Goal: Task Accomplishment & Management: Manage account settings

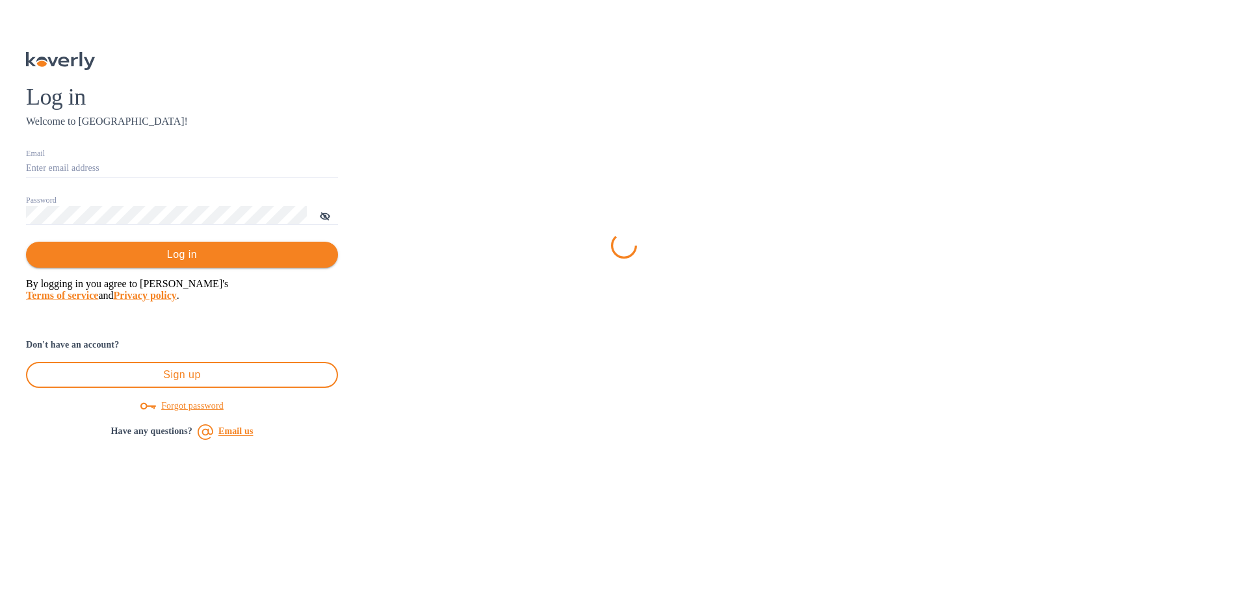
type input "[EMAIL_ADDRESS][DOMAIN_NAME]"
click at [328, 263] on span "Log in" at bounding box center [181, 255] width 291 height 16
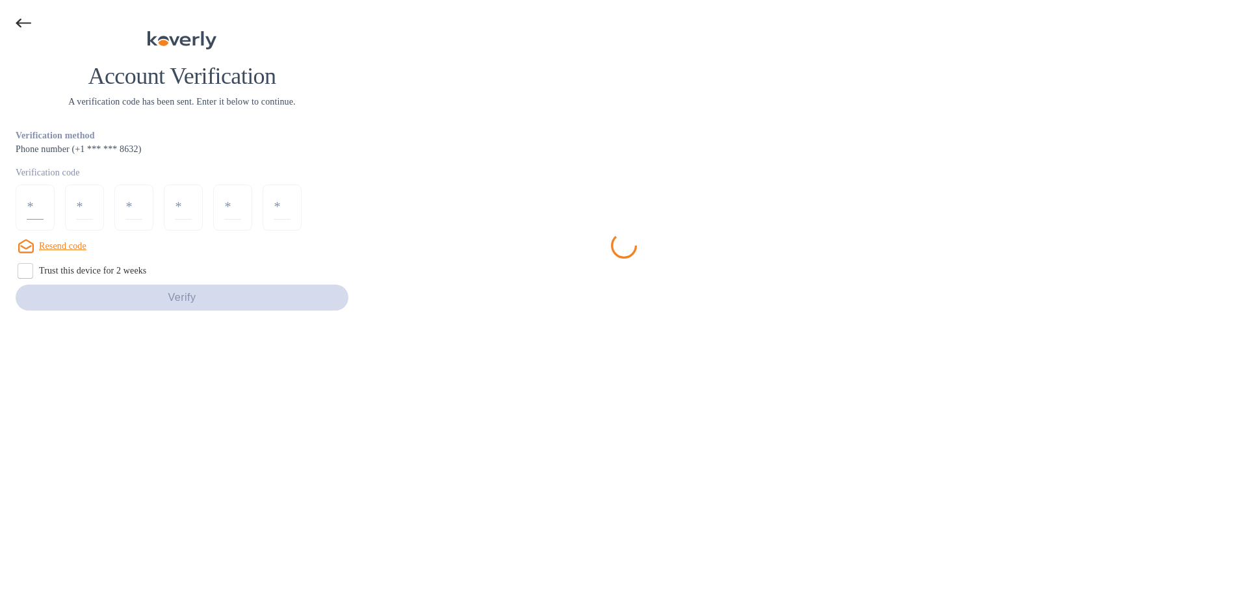
click at [44, 220] on input "number" at bounding box center [35, 208] width 17 height 24
type input "1"
type input "3"
type input "9"
type input "8"
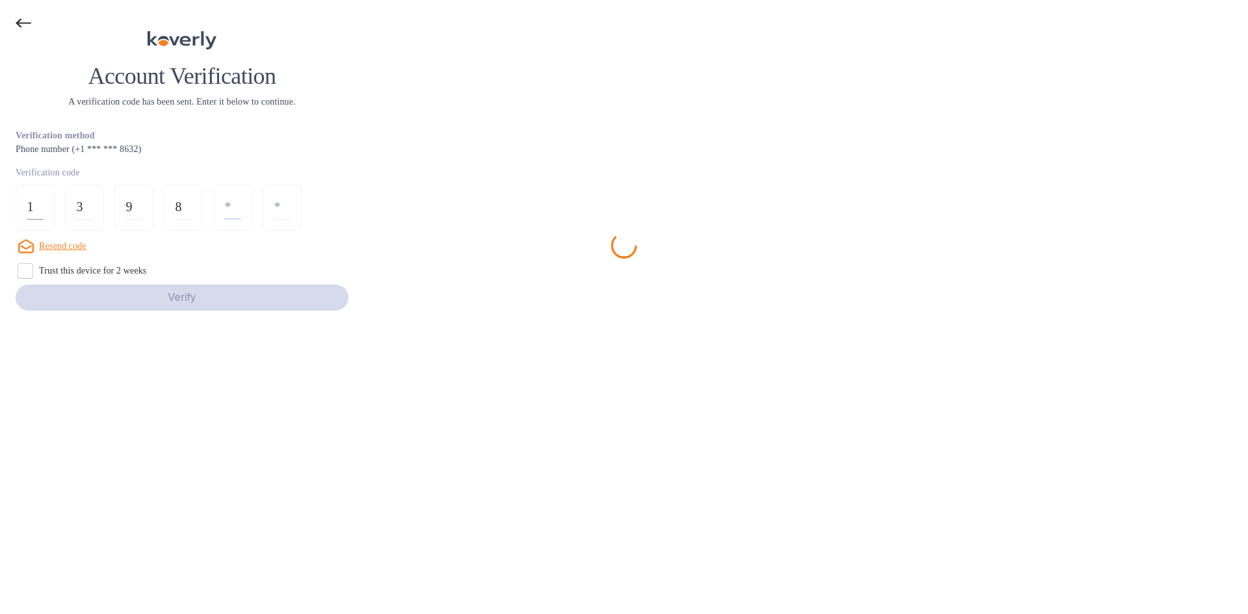
type input "4"
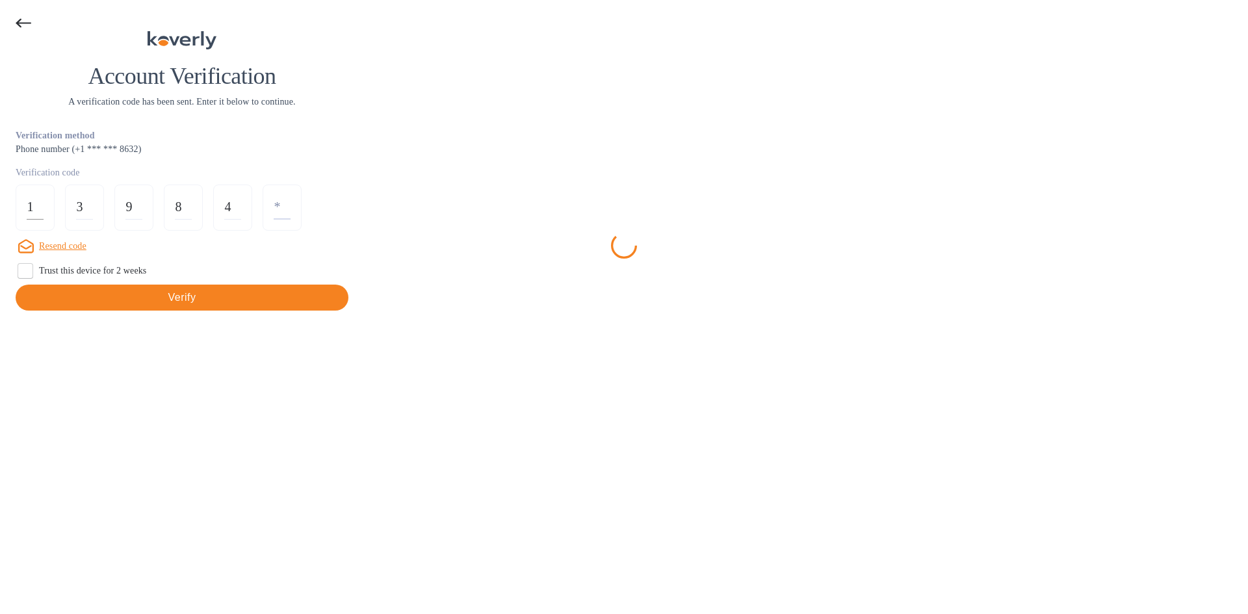
type input "4"
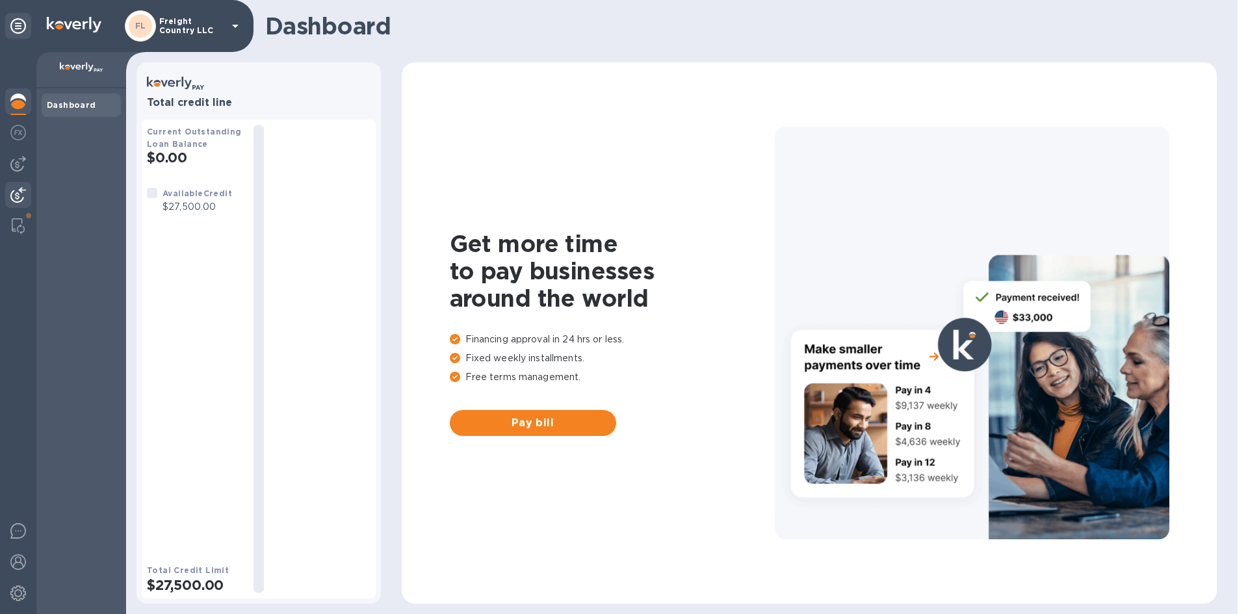
click at [17, 193] on img at bounding box center [18, 195] width 16 height 16
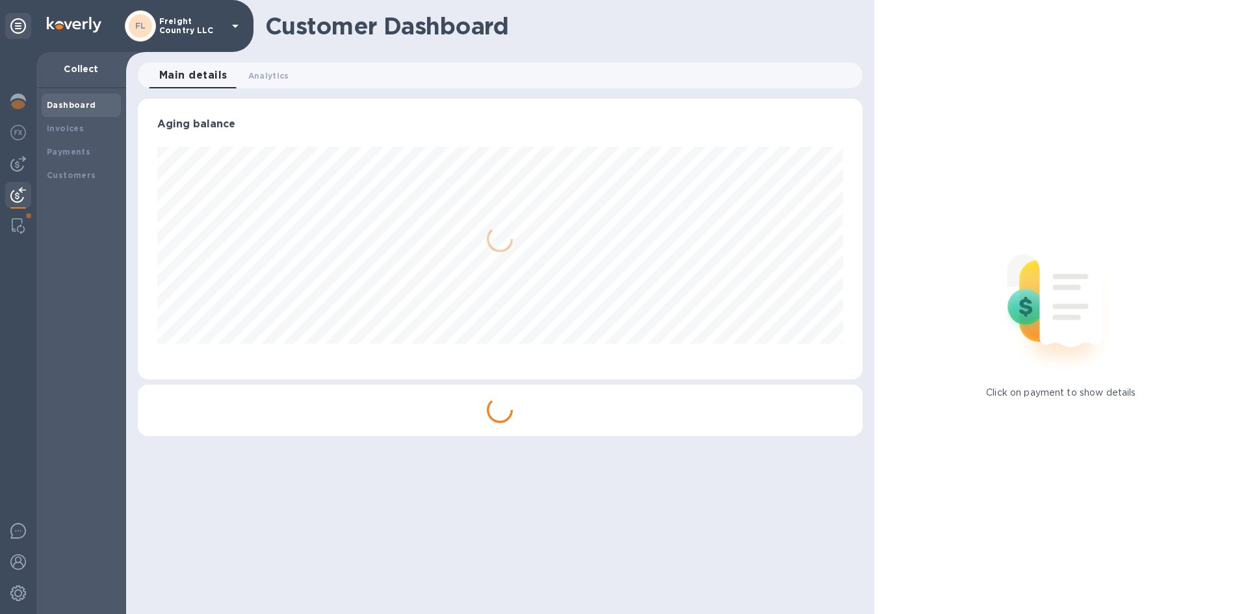
scroll to position [649970, 649531]
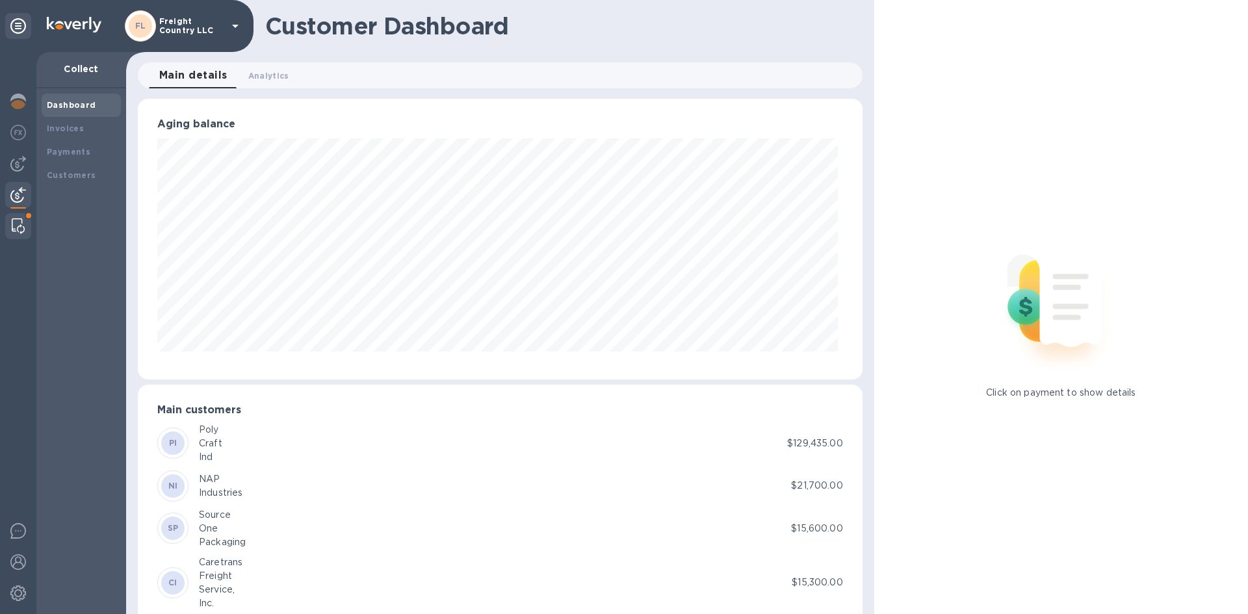
click at [14, 218] on div at bounding box center [18, 226] width 23 height 26
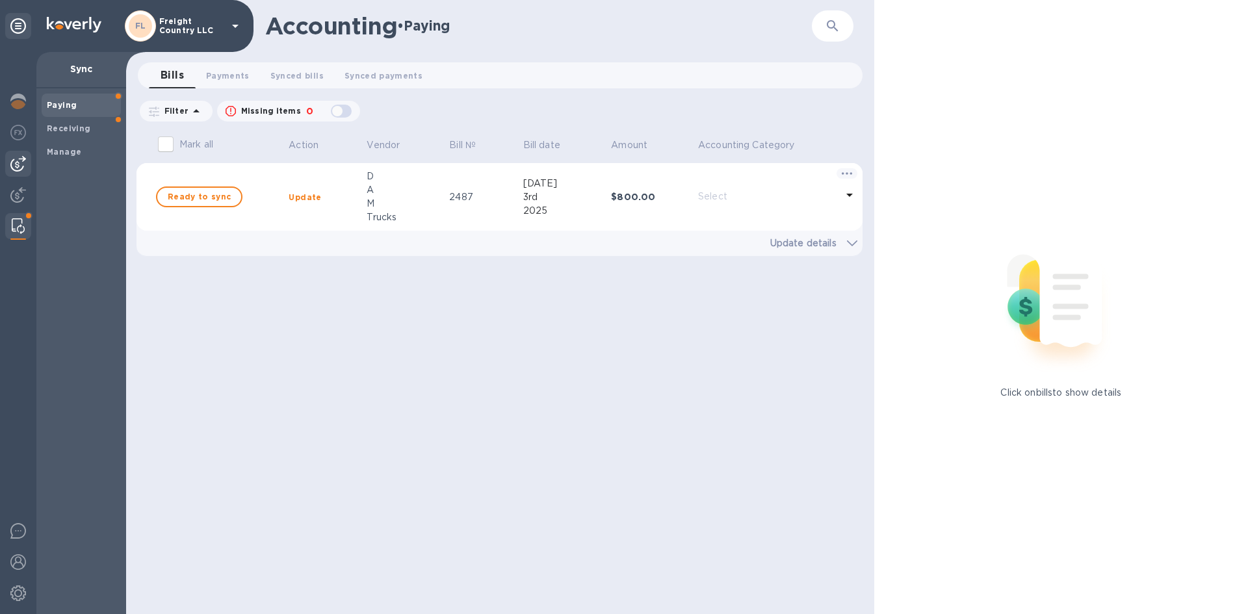
click at [20, 163] on img at bounding box center [18, 164] width 16 height 16
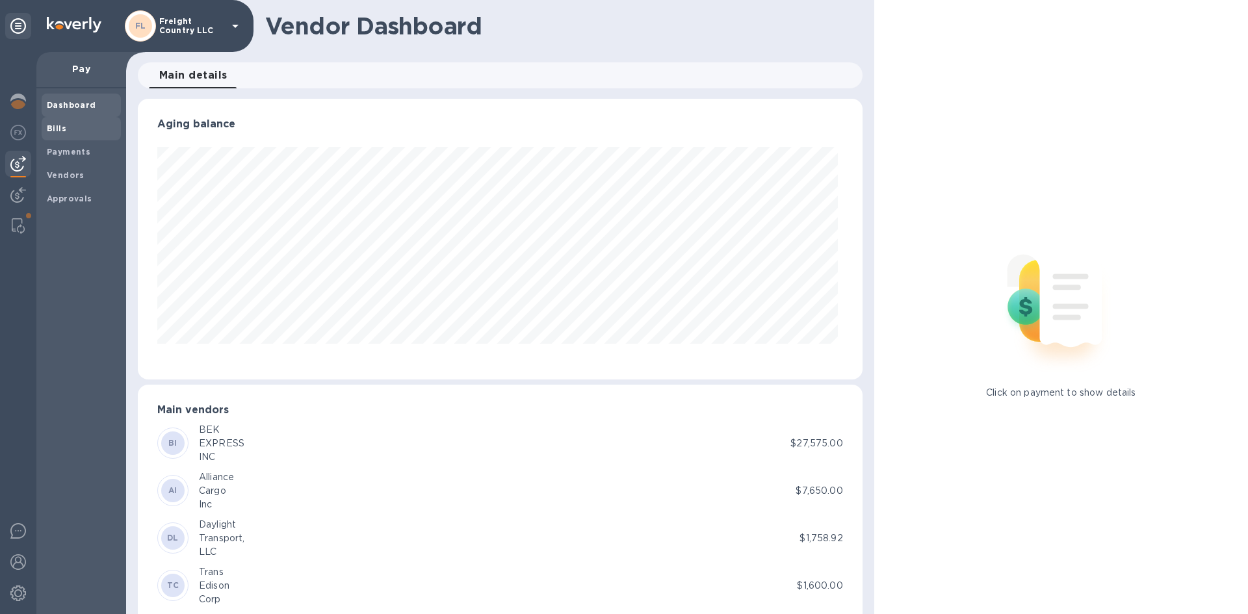
scroll to position [281, 719]
click at [62, 176] on b "Vendors" at bounding box center [66, 175] width 38 height 10
